Goal: Information Seeking & Learning: Learn about a topic

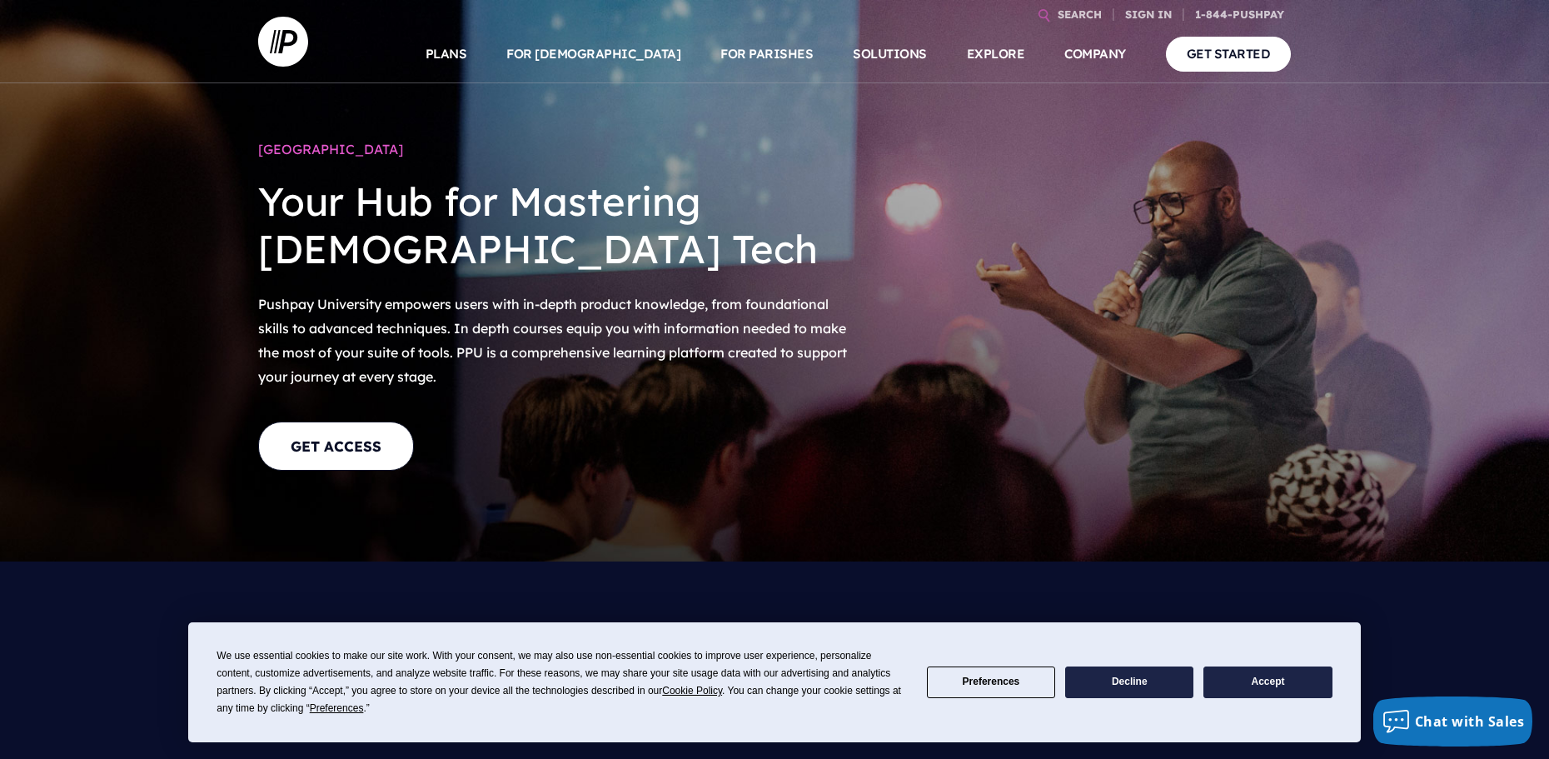
click at [1246, 689] on button "Accept" at bounding box center [1267, 682] width 128 height 32
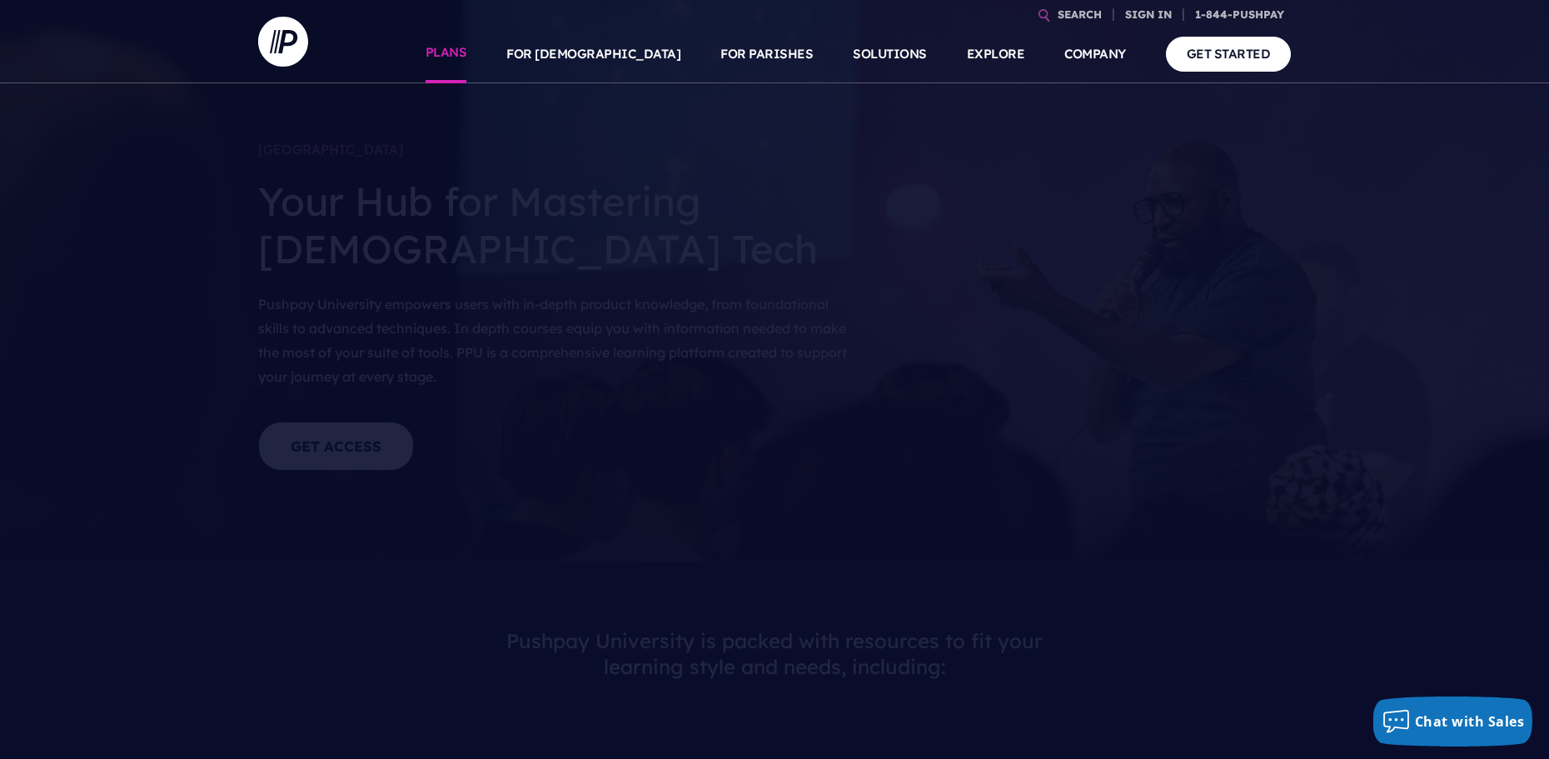
click at [467, 61] on link "PLANS" at bounding box center [447, 54] width 42 height 58
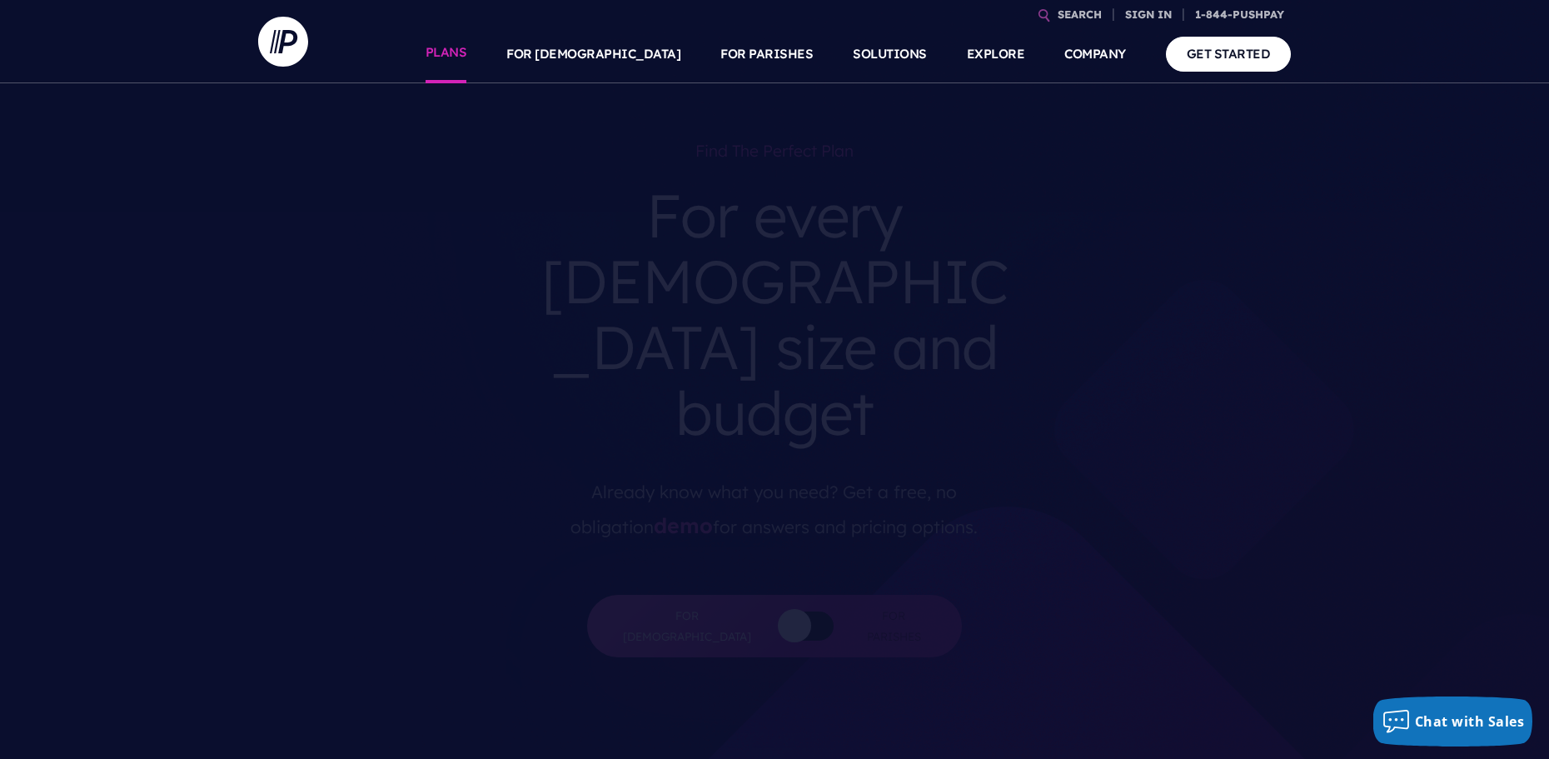
click at [467, 42] on link "PLANS" at bounding box center [447, 54] width 42 height 58
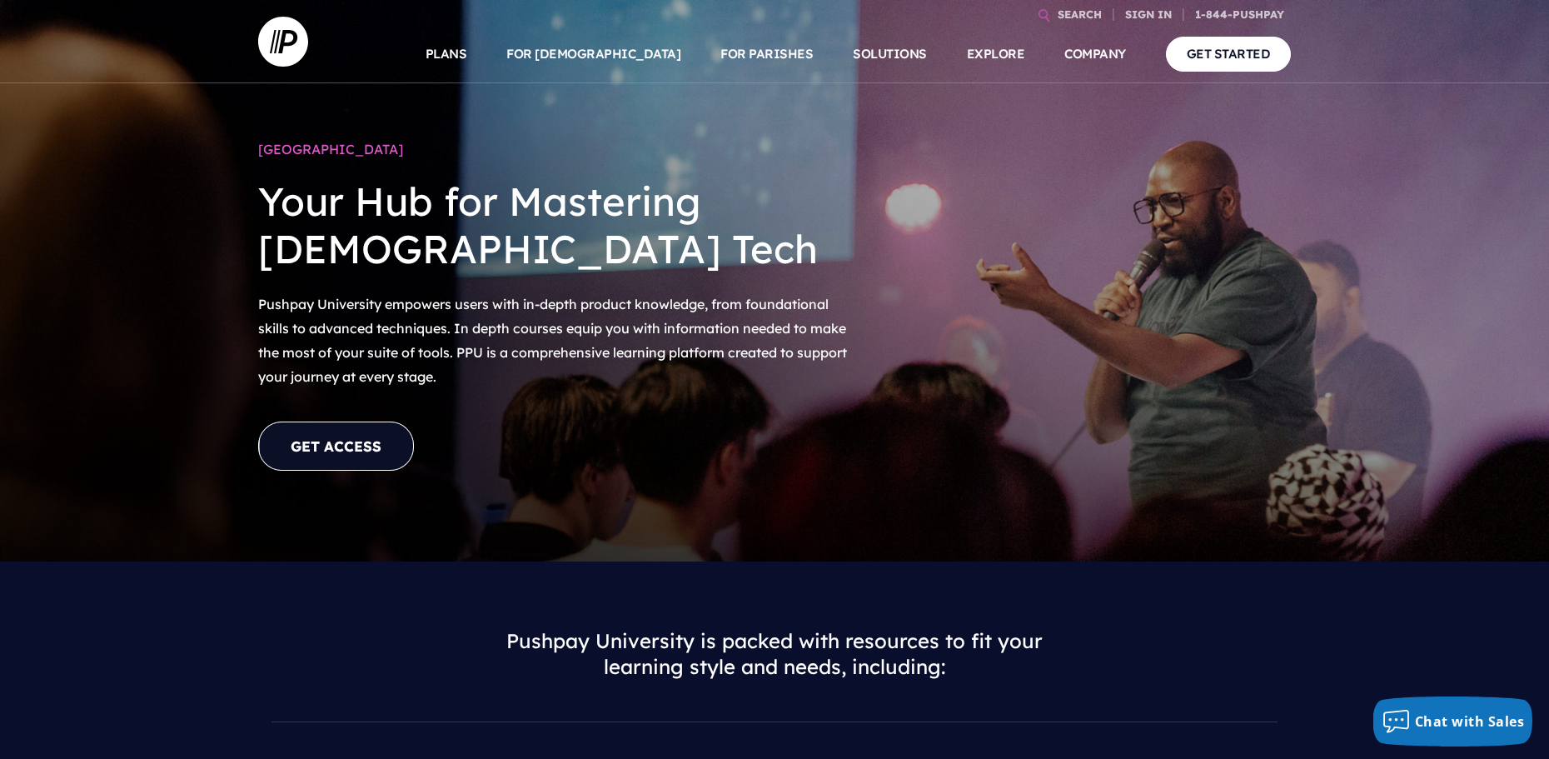
click at [384, 436] on link "GET ACCESS" at bounding box center [336, 445] width 156 height 49
